Goal: Find specific page/section: Find specific page/section

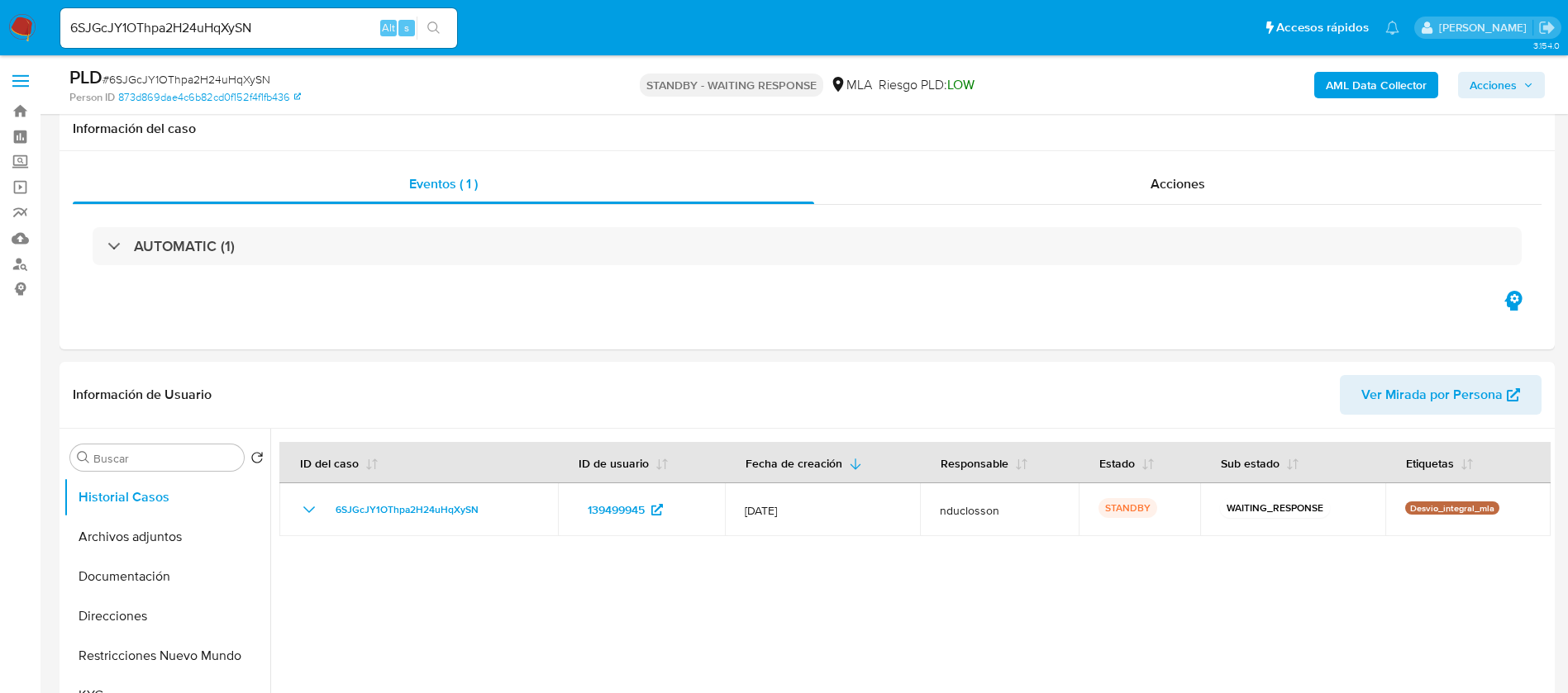
select select "10"
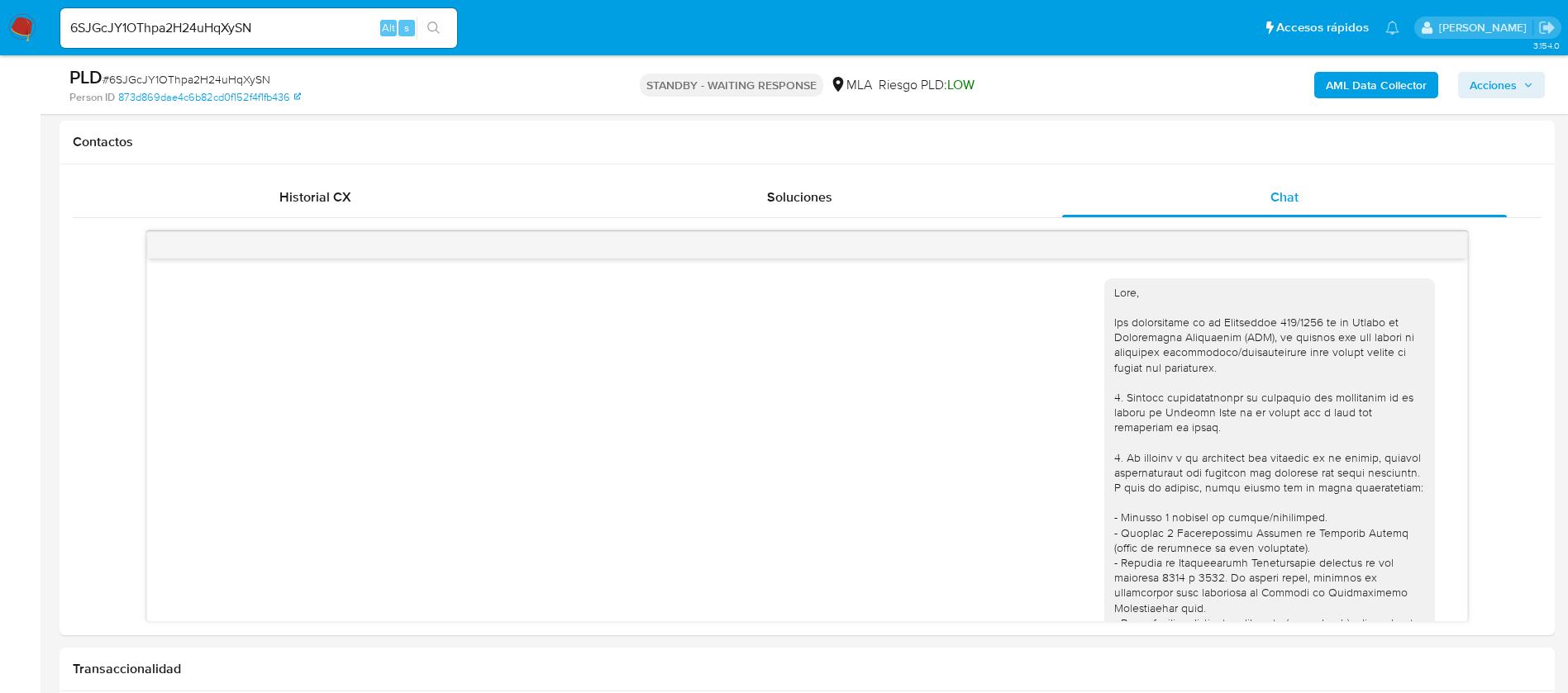
scroll to position [2023, 0]
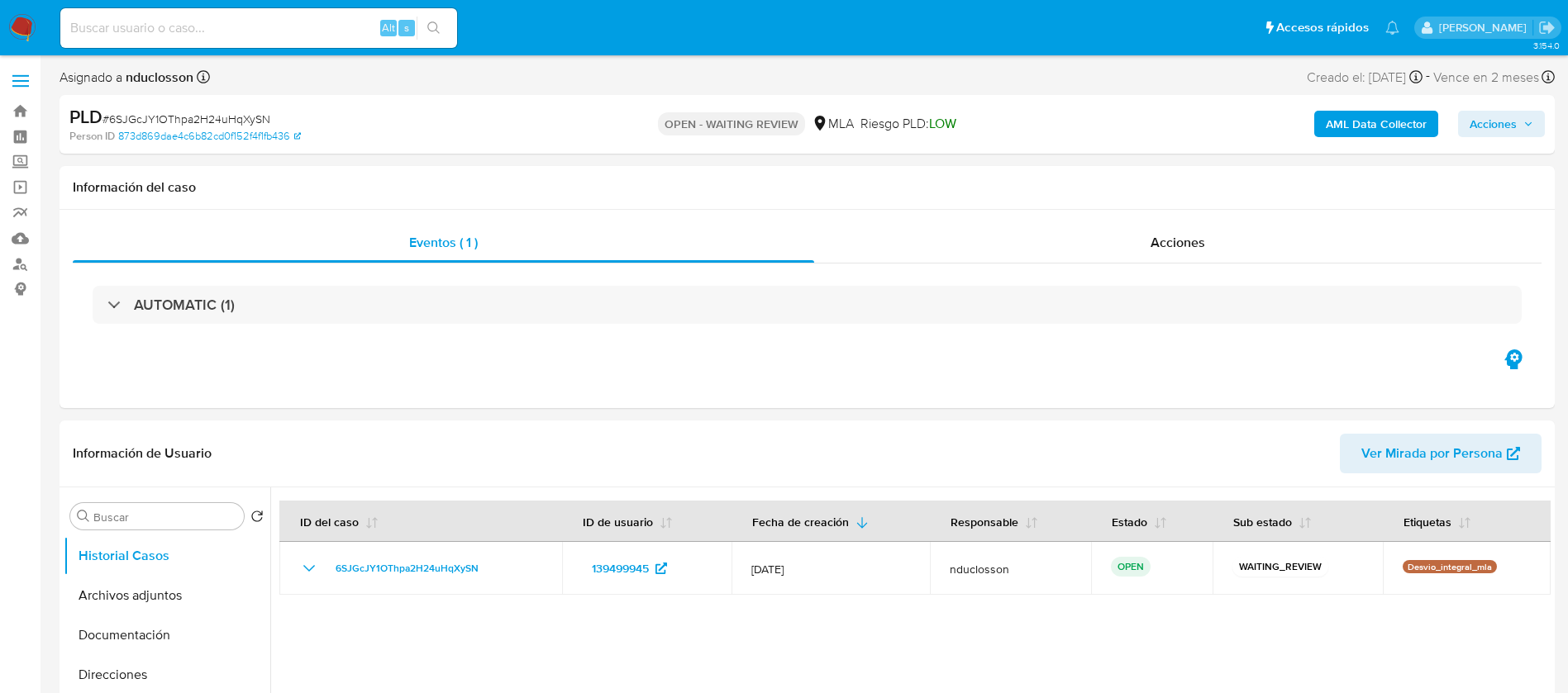
select select "10"
click at [199, 40] on div "Alt s" at bounding box center [258, 29] width 397 height 40
click at [184, 33] on input at bounding box center [258, 28] width 397 height 22
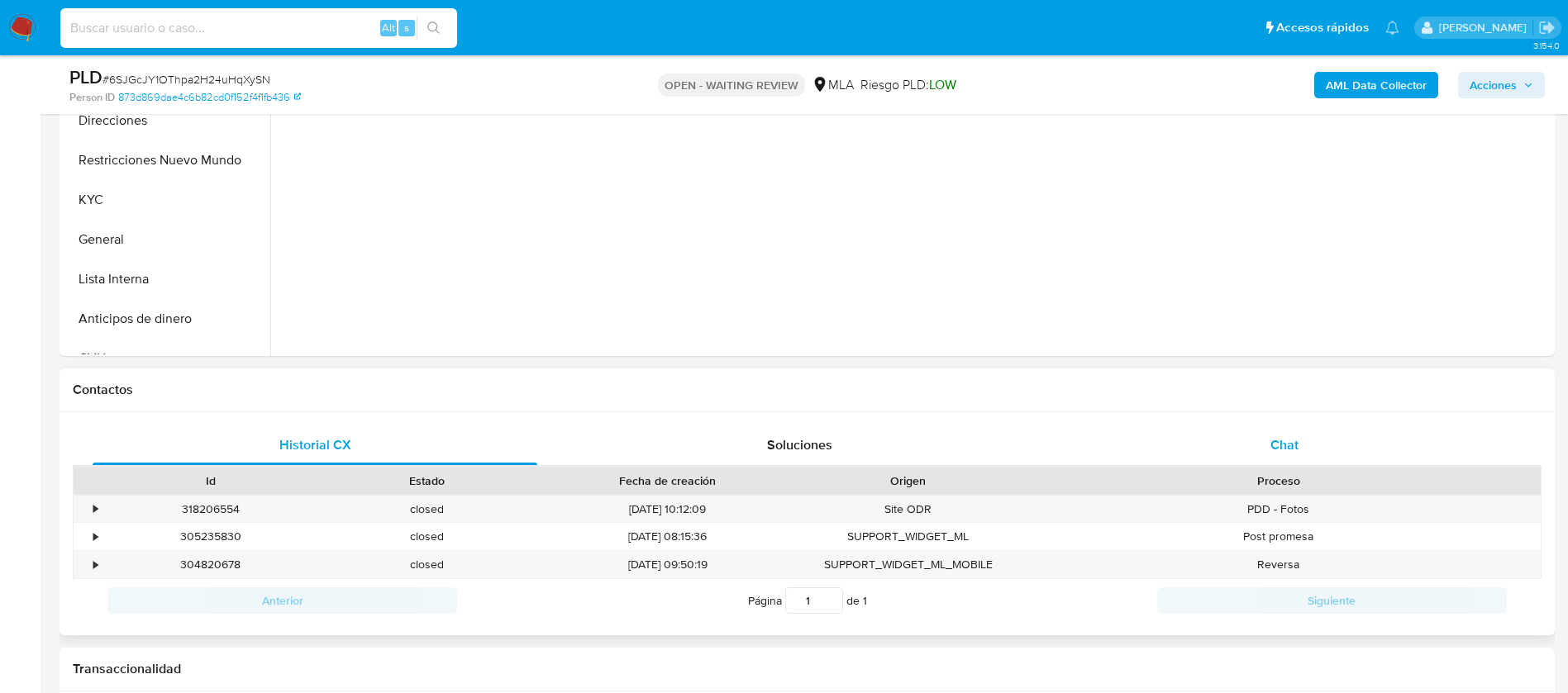
click at [1282, 431] on div "Chat" at bounding box center [1285, 446] width 445 height 40
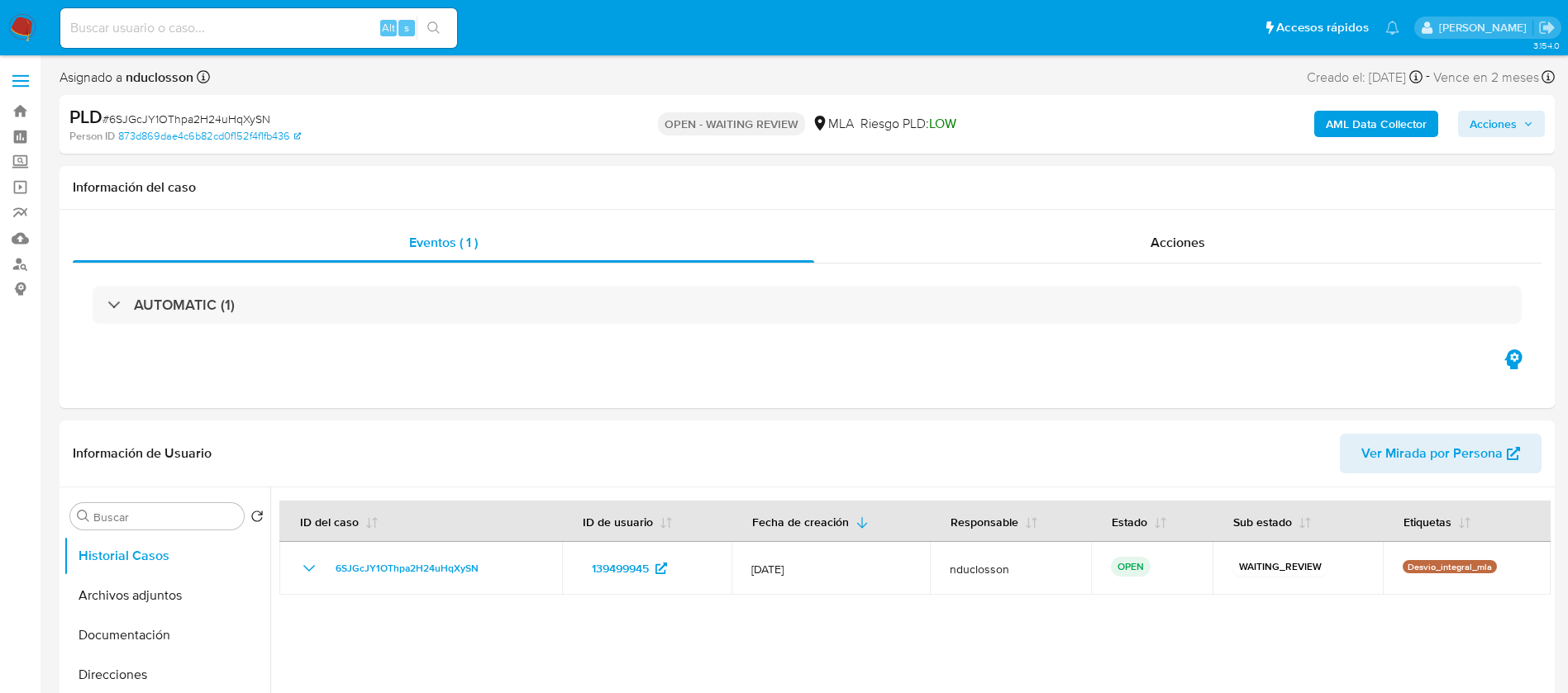
click at [163, 11] on div "Alt s" at bounding box center [258, 29] width 397 height 40
click at [170, 43] on div "Alt s" at bounding box center [258, 29] width 397 height 40
click at [142, 30] on input at bounding box center [258, 28] width 397 height 22
paste input "1tRGCocGp2QhYMxlDevotKnA"
type input "1tRGCocGp2QhYMxlDevotKnA"
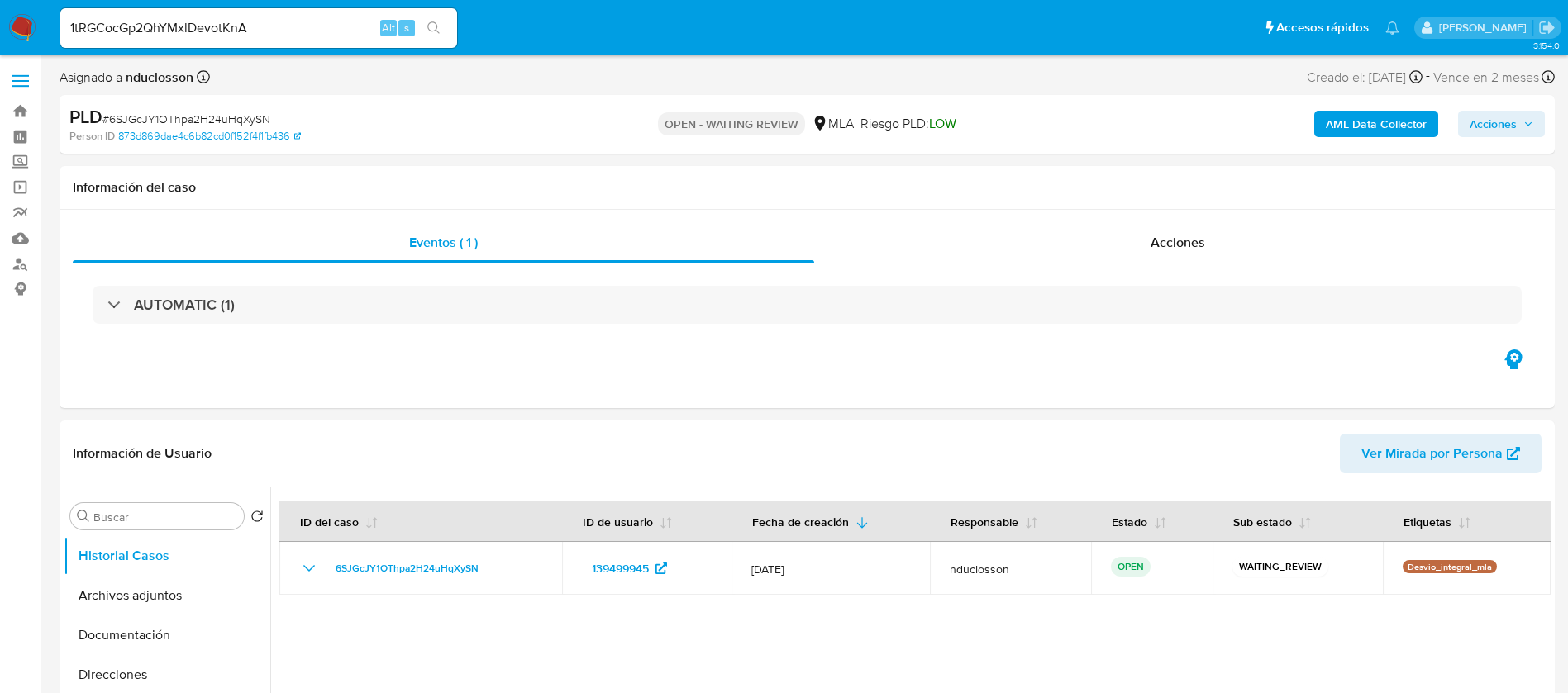
click at [440, 18] on button "search-icon" at bounding box center [434, 28] width 34 height 23
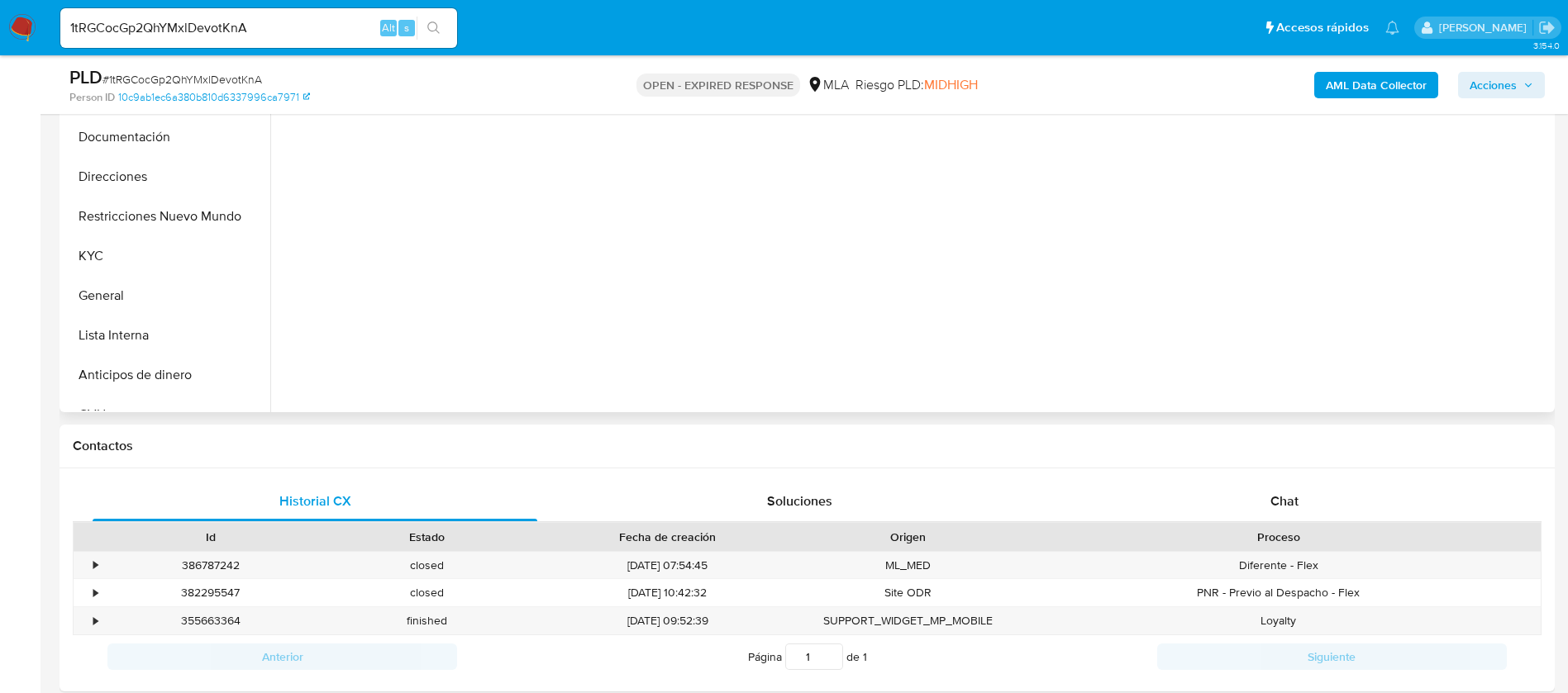
scroll to position [496, 0]
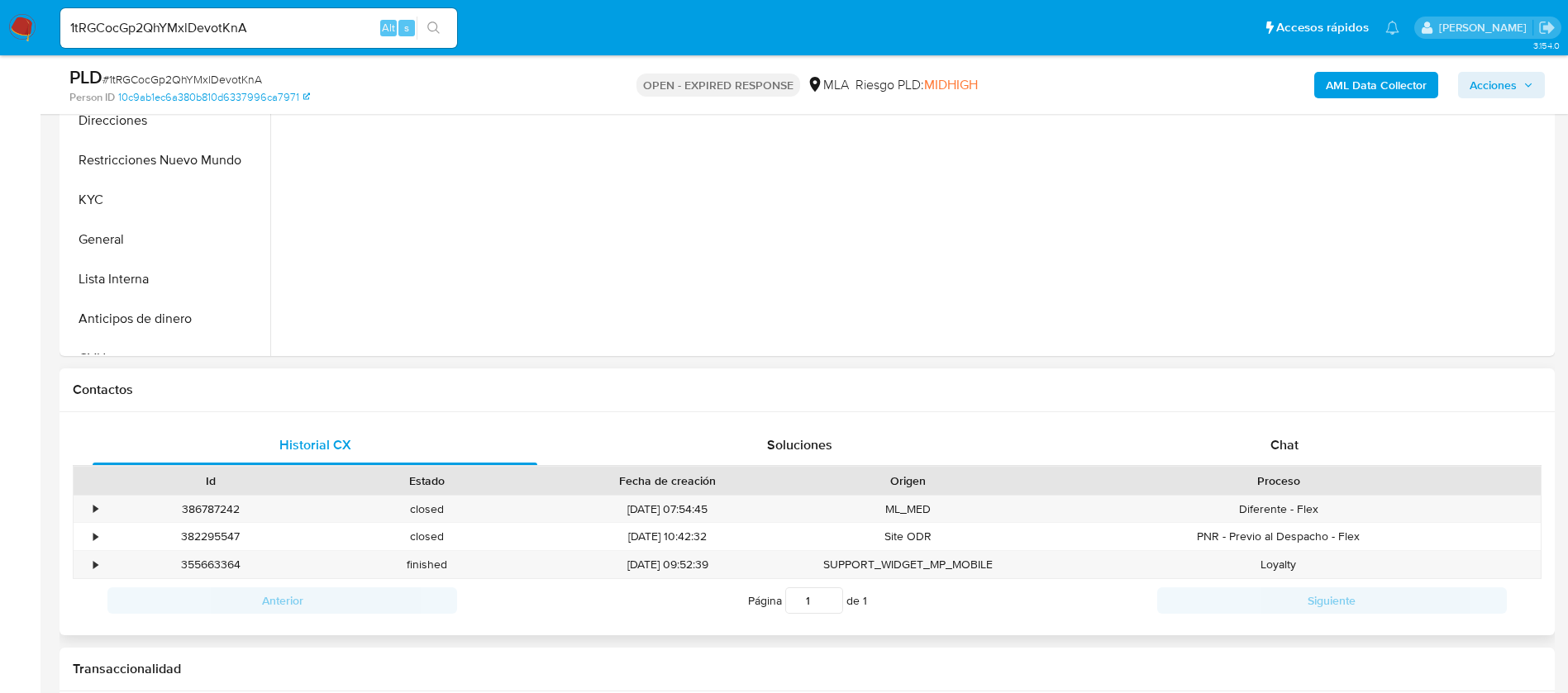
select select "10"
click at [1272, 466] on div "Id Estado Fecha de creación Origen Proceso" at bounding box center [806, 480] width 1469 height 29
click at [1260, 439] on div "Chat" at bounding box center [1285, 446] width 445 height 40
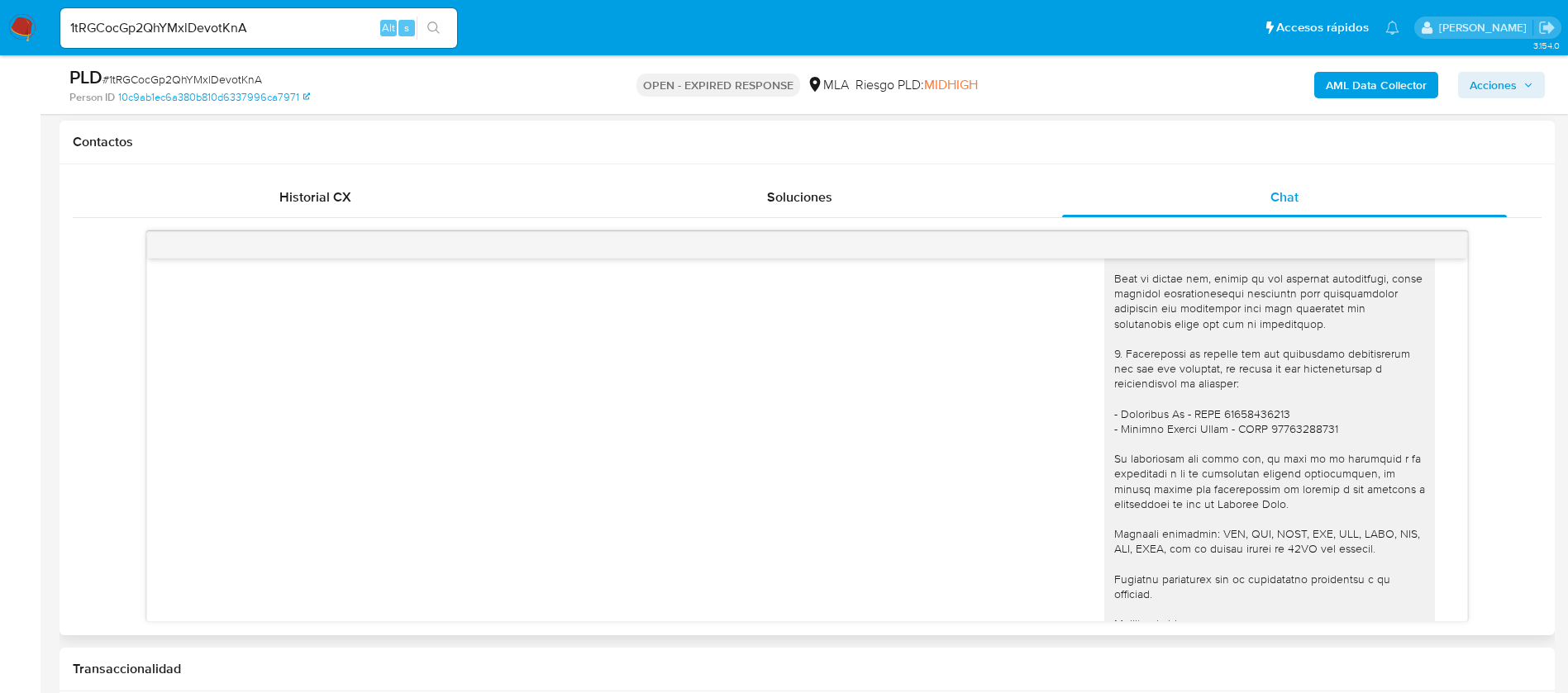
scroll to position [1368, 0]
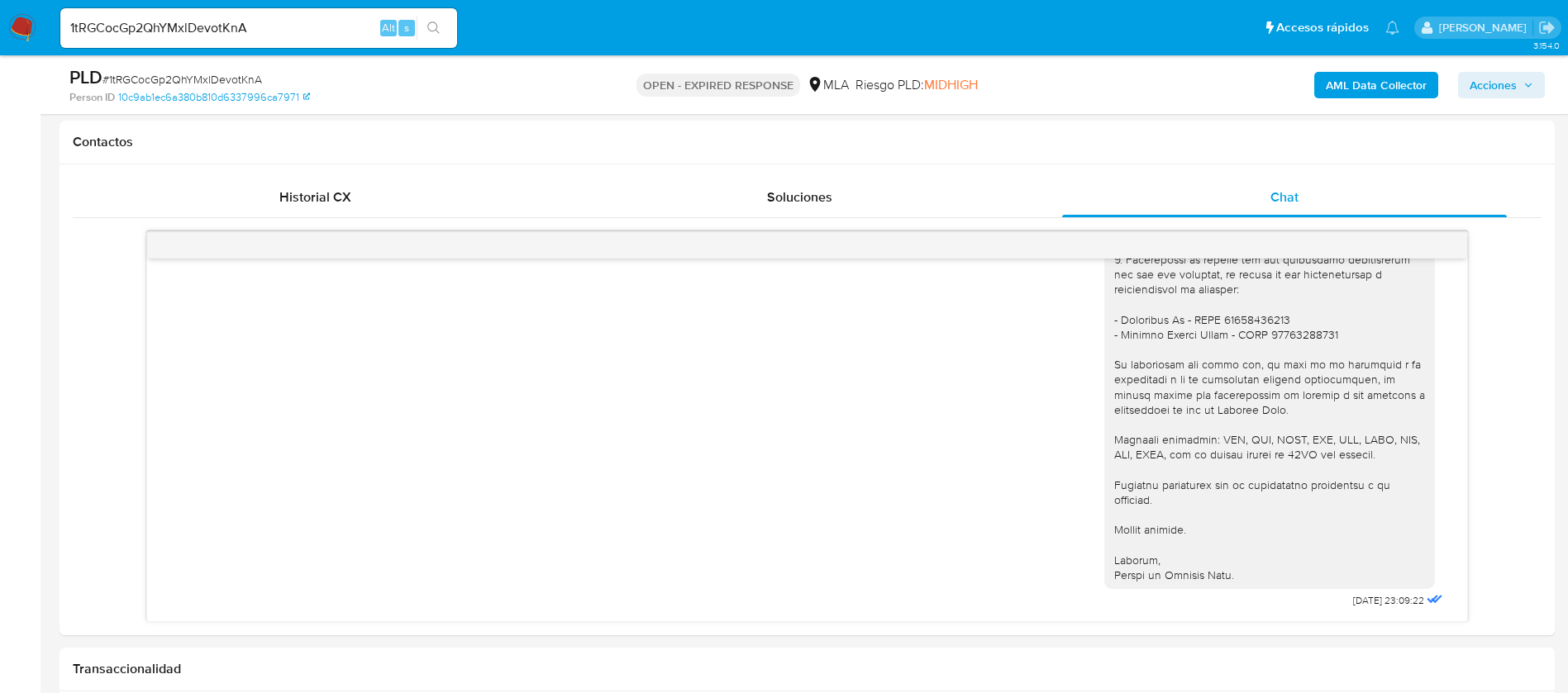
click at [206, 32] on input "1tRGCocGp2QhYMxlDevotKnA" at bounding box center [258, 28] width 397 height 22
click at [432, 29] on icon "search-icon" at bounding box center [434, 29] width 13 height 13
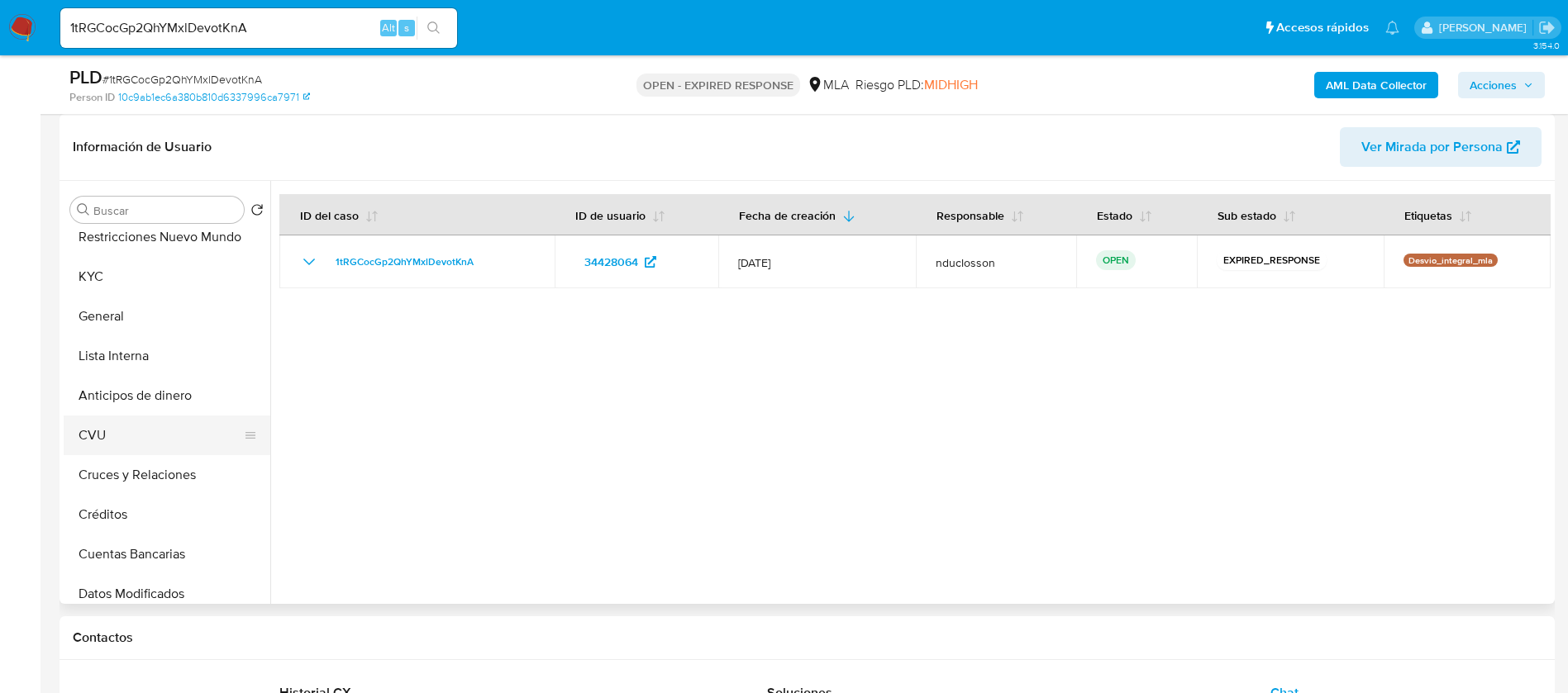
scroll to position [0, 0]
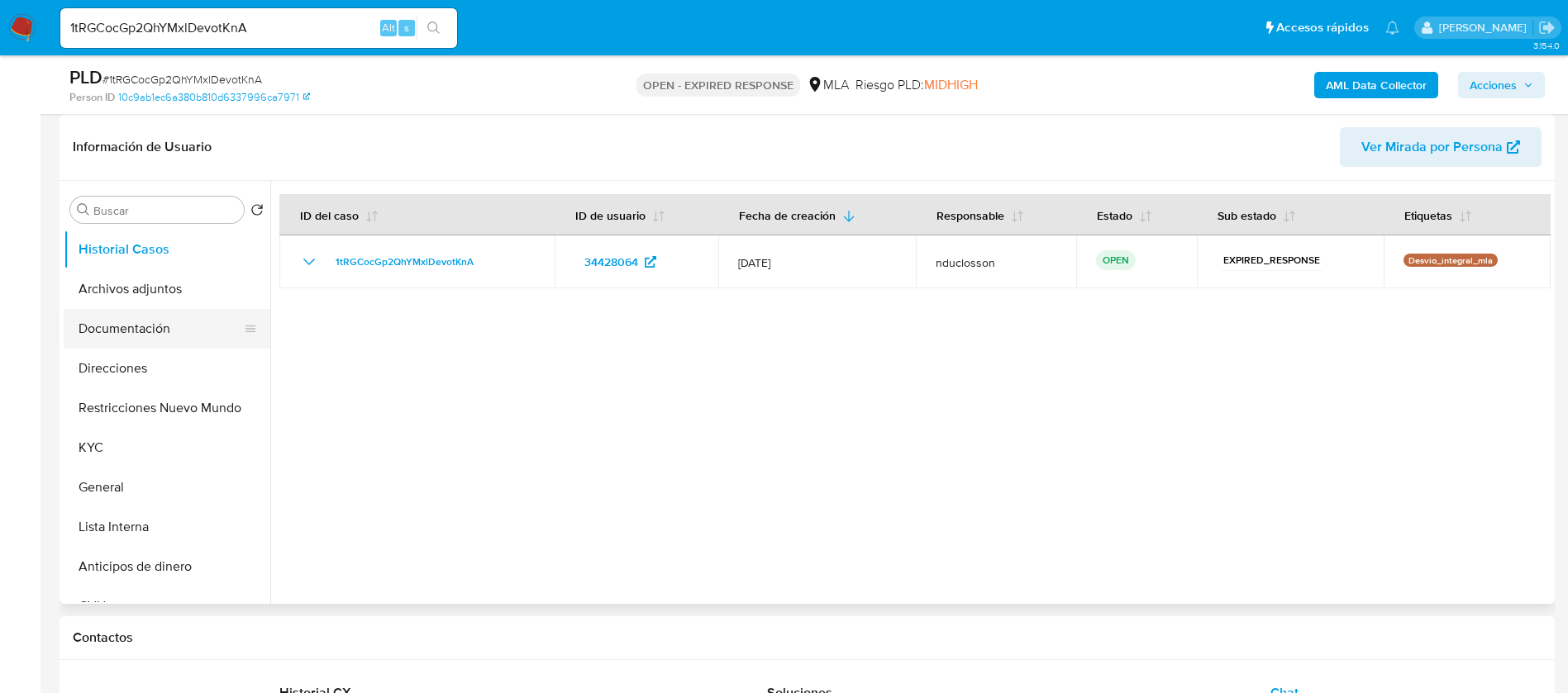
click at [121, 329] on button "Documentación" at bounding box center [160, 329] width 193 height 40
